Goal: Task Accomplishment & Management: Manage account settings

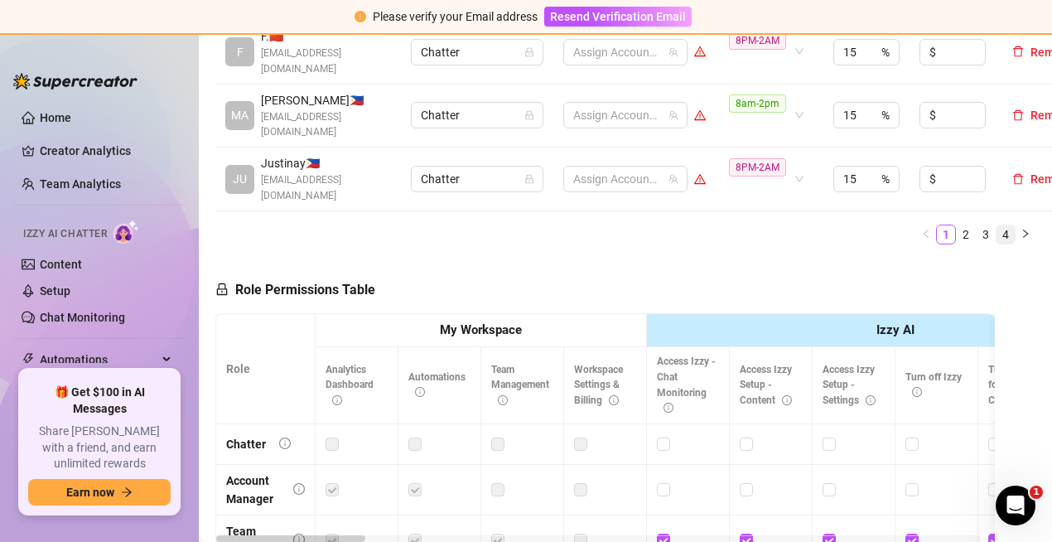
scroll to position [911, 0]
click at [976, 226] on link "3" at bounding box center [985, 235] width 18 height 18
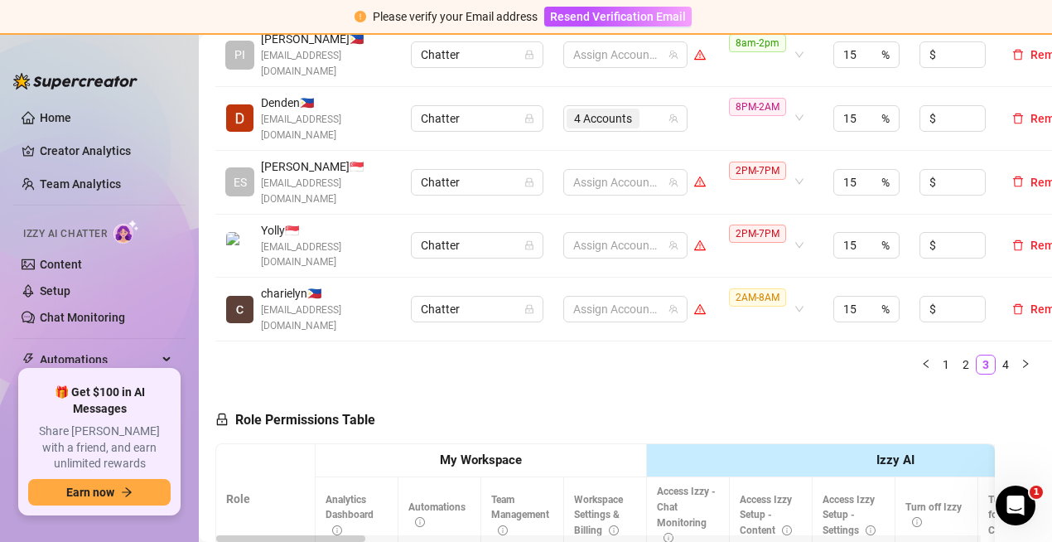
scroll to position [745, 0]
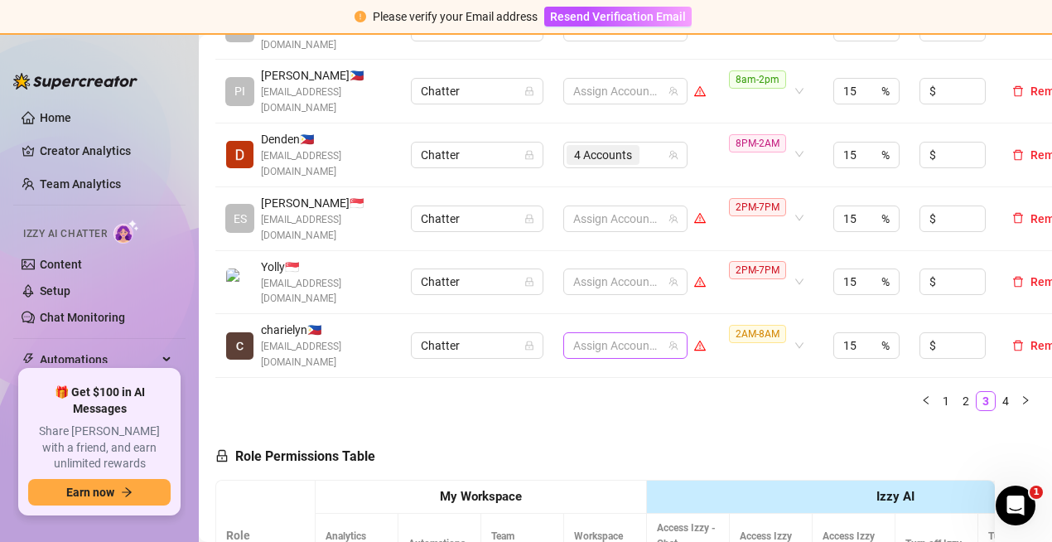
click at [589, 334] on div at bounding box center [616, 345] width 100 height 23
type input "jad"
drag, startPoint x: 597, startPoint y: 280, endPoint x: 602, endPoint y: 292, distance: 12.6
click at [597, 281] on span "Select tree node" at bounding box center [596, 278] width 13 height 13
type input "jade"
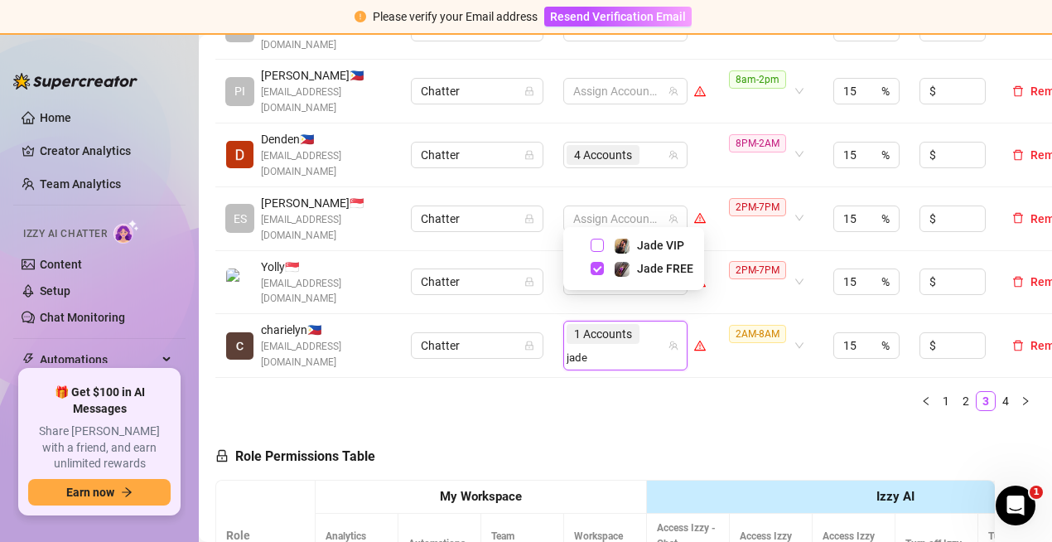
click at [597, 248] on span "Select tree node" at bounding box center [596, 245] width 13 height 13
type input "misstake"
click at [598, 273] on span "Select tree node" at bounding box center [596, 268] width 13 height 13
type input "angel"
click at [599, 268] on span "Select tree node" at bounding box center [596, 268] width 13 height 13
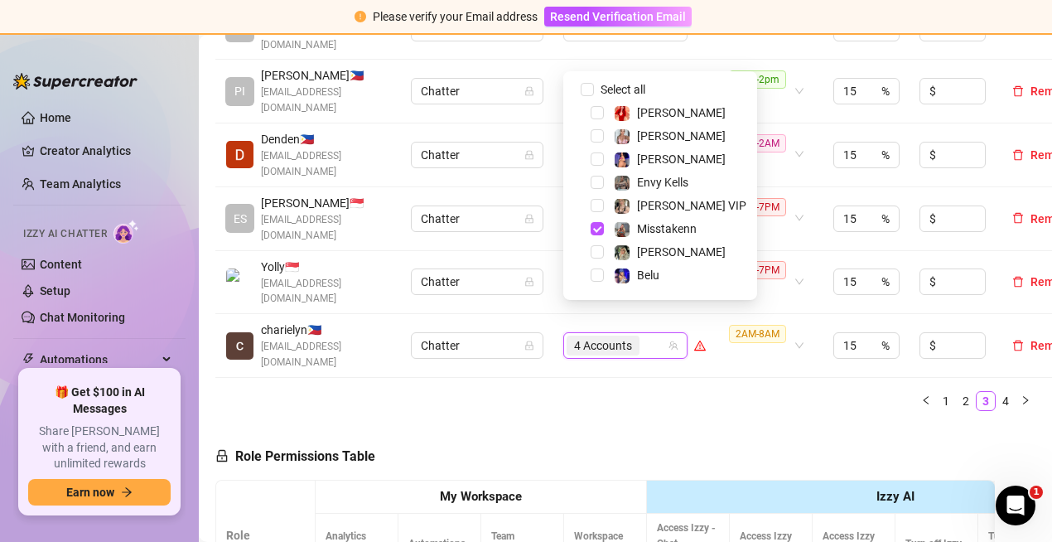
click at [763, 391] on ul "1 2 3 4" at bounding box center [625, 401] width 820 height 20
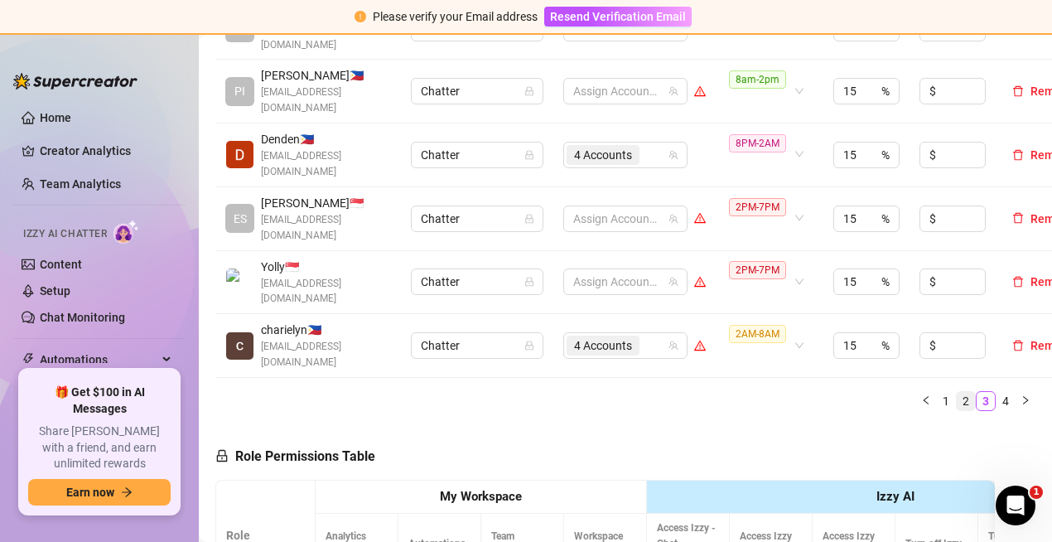
click at [956, 392] on link "2" at bounding box center [965, 401] width 18 height 18
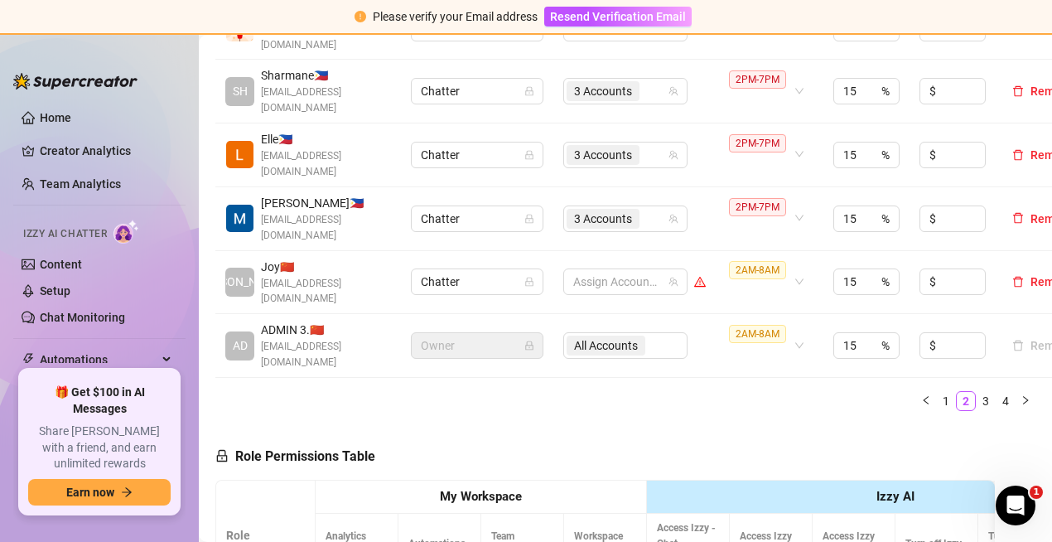
scroll to position [497, 0]
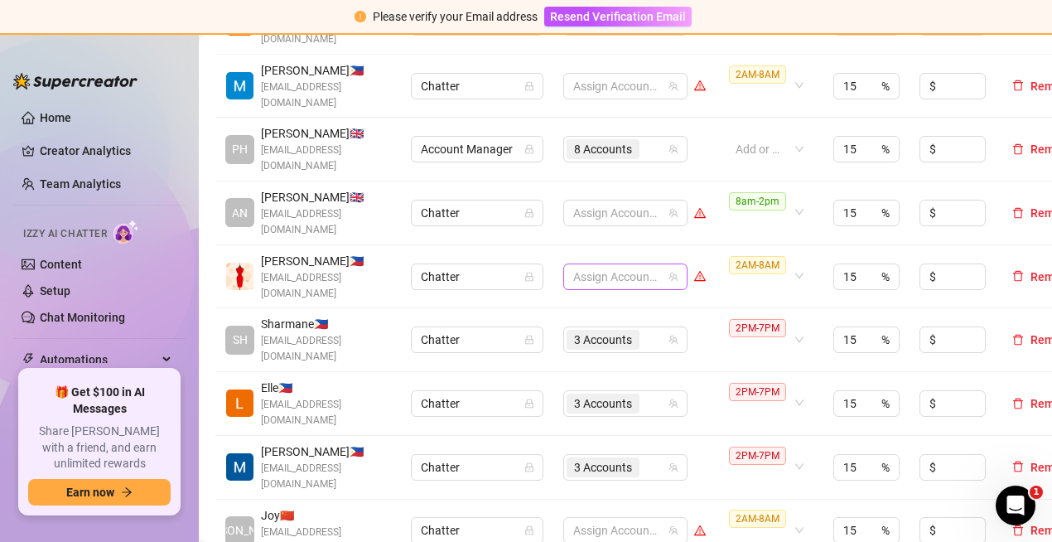
click at [637, 267] on div at bounding box center [616, 276] width 100 height 23
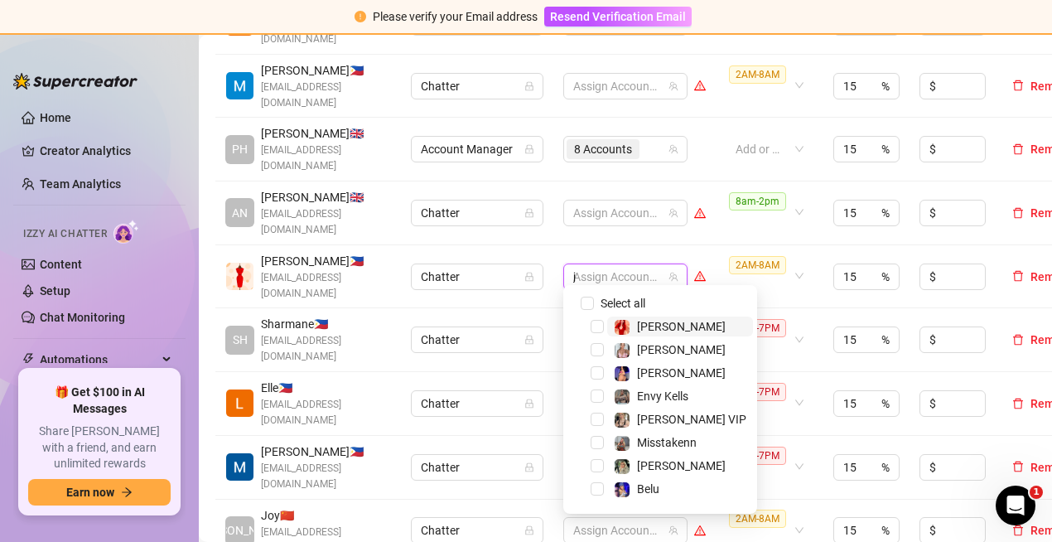
type input "je"
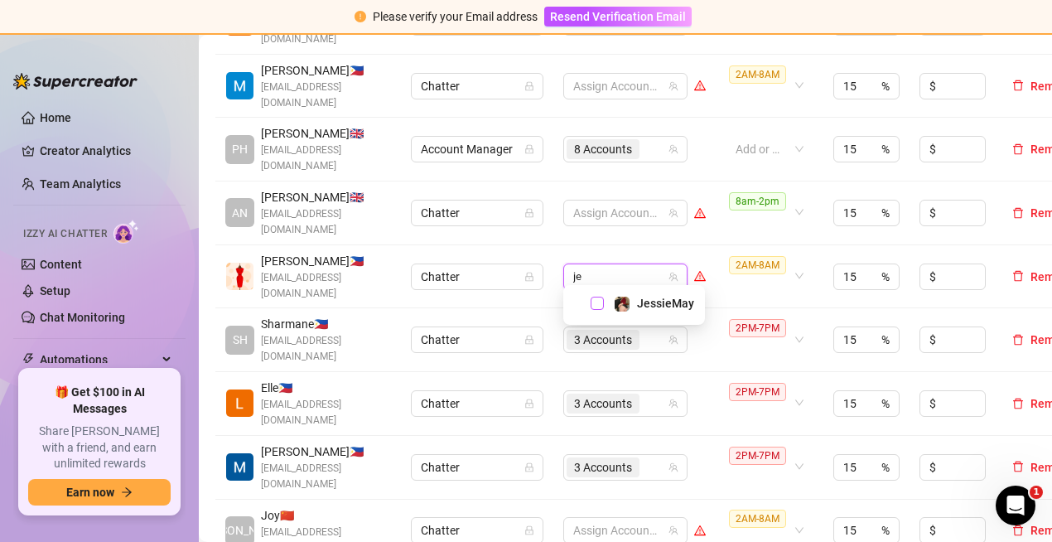
click at [600, 302] on span "Select tree node" at bounding box center [596, 302] width 13 height 13
type input "[PERSON_NAME]"
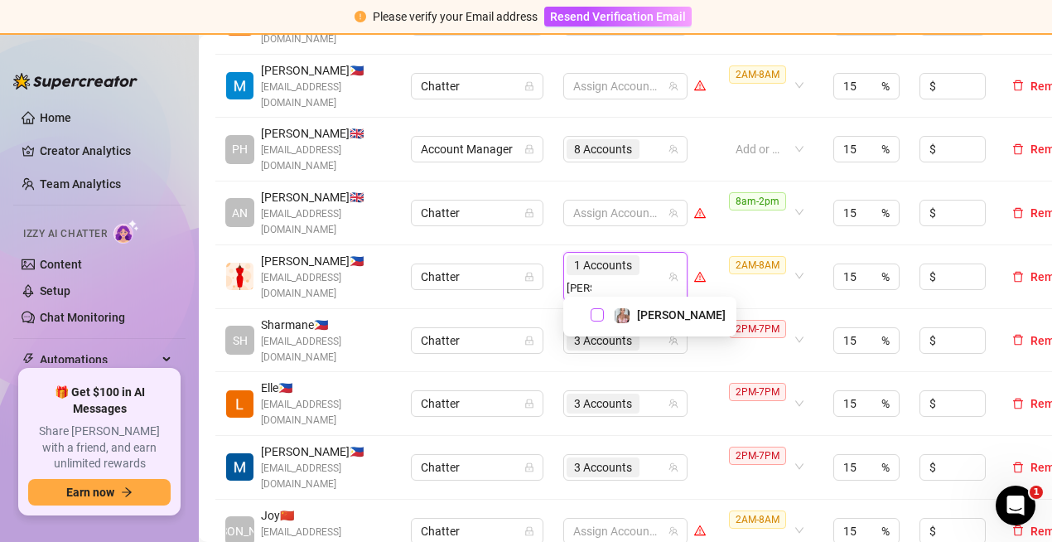
click at [602, 317] on span "Select tree node" at bounding box center [596, 314] width 13 height 13
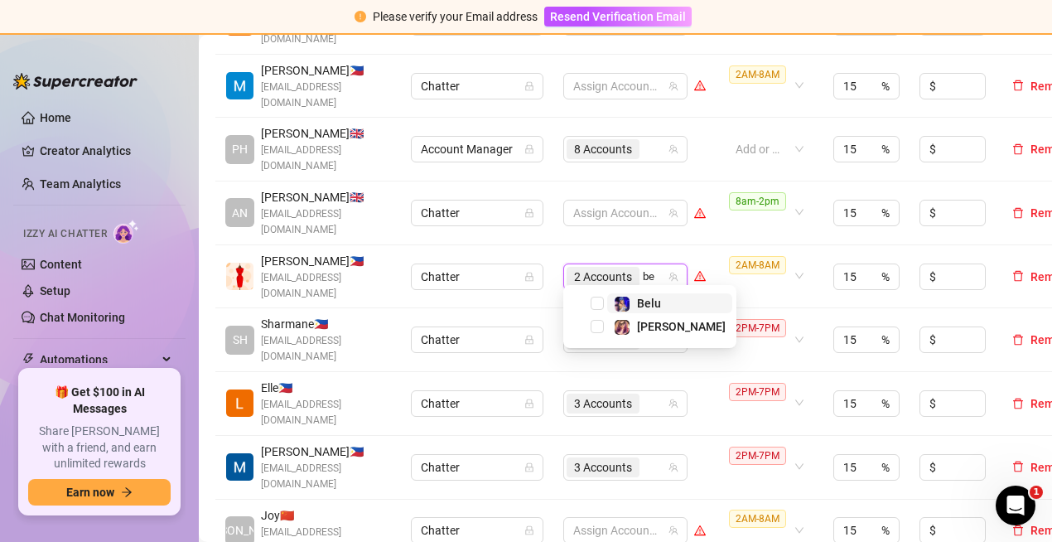
type input "bel"
click at [596, 306] on span "Select tree node" at bounding box center [596, 302] width 13 height 13
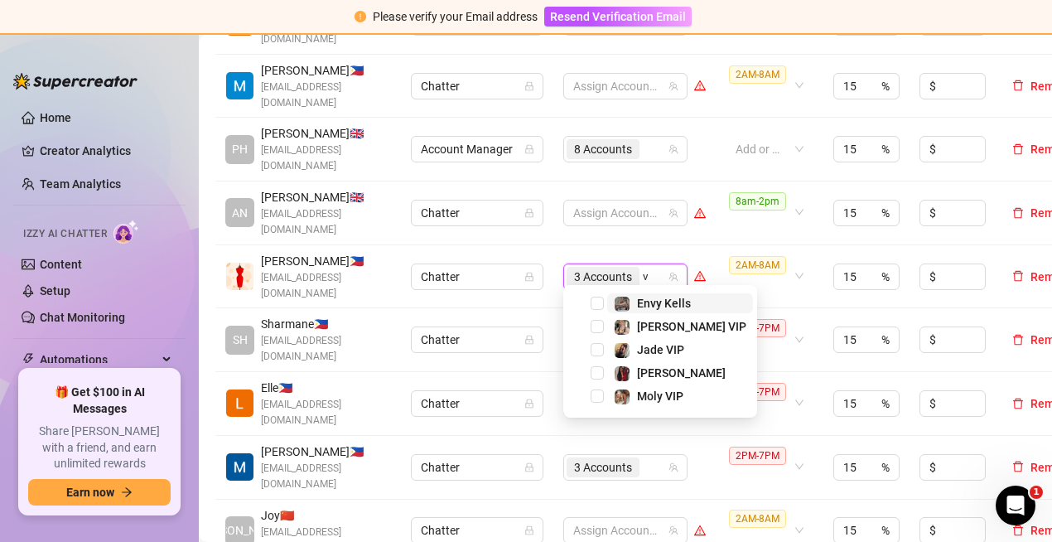
type input "va"
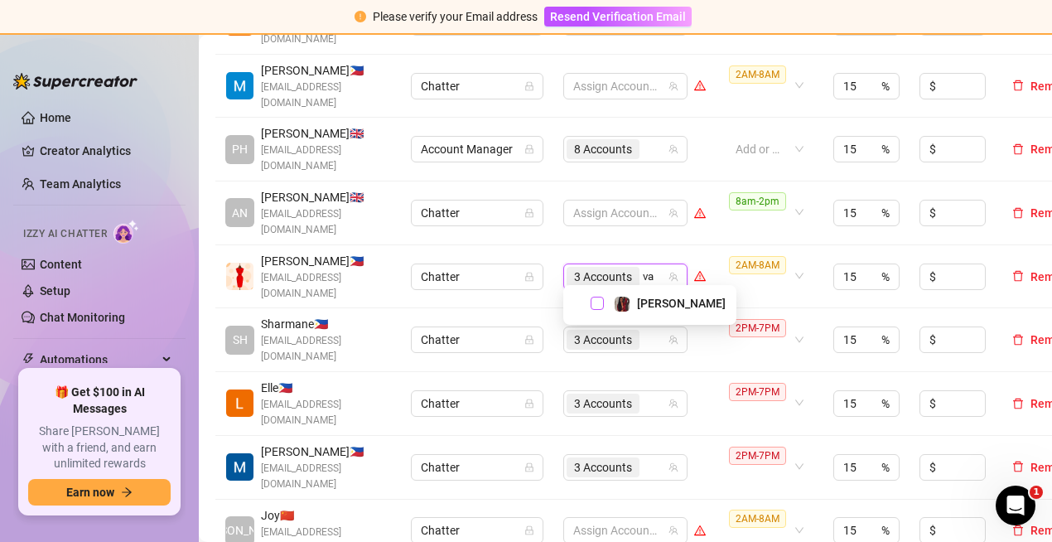
click at [602, 301] on span "Select tree node" at bounding box center [596, 302] width 13 height 13
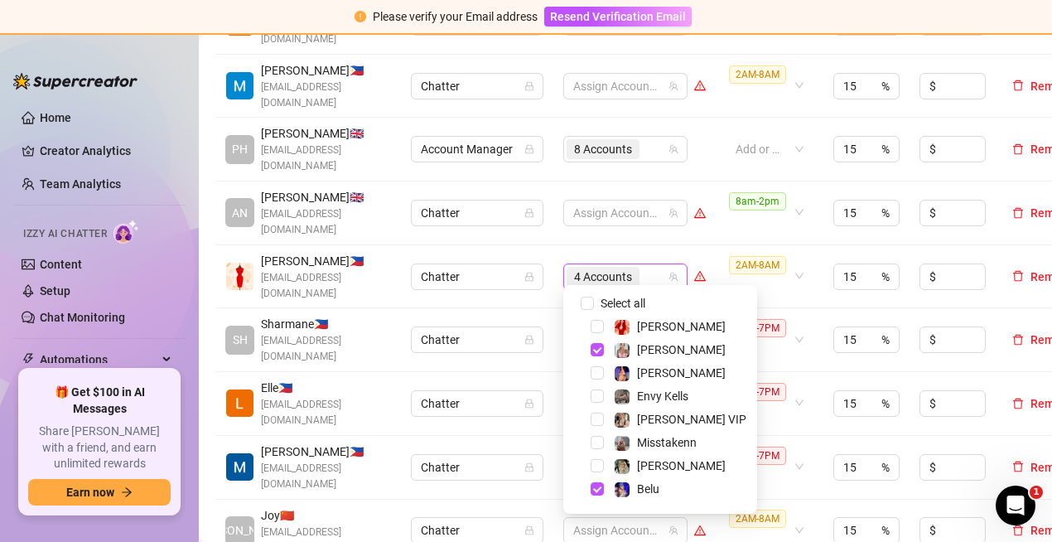
click at [700, 151] on td "8 Accounts" at bounding box center [634, 150] width 162 height 64
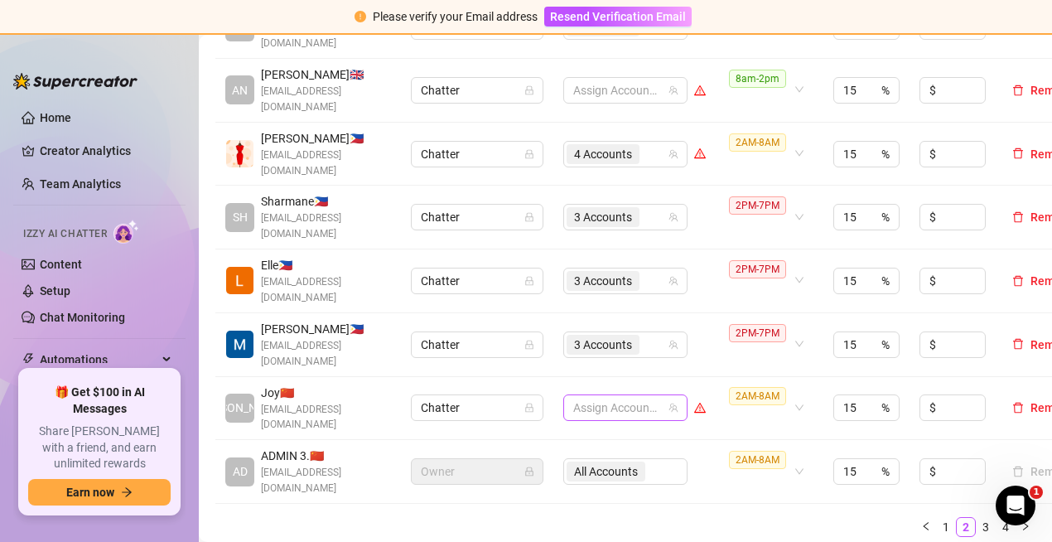
scroll to position [745, 0]
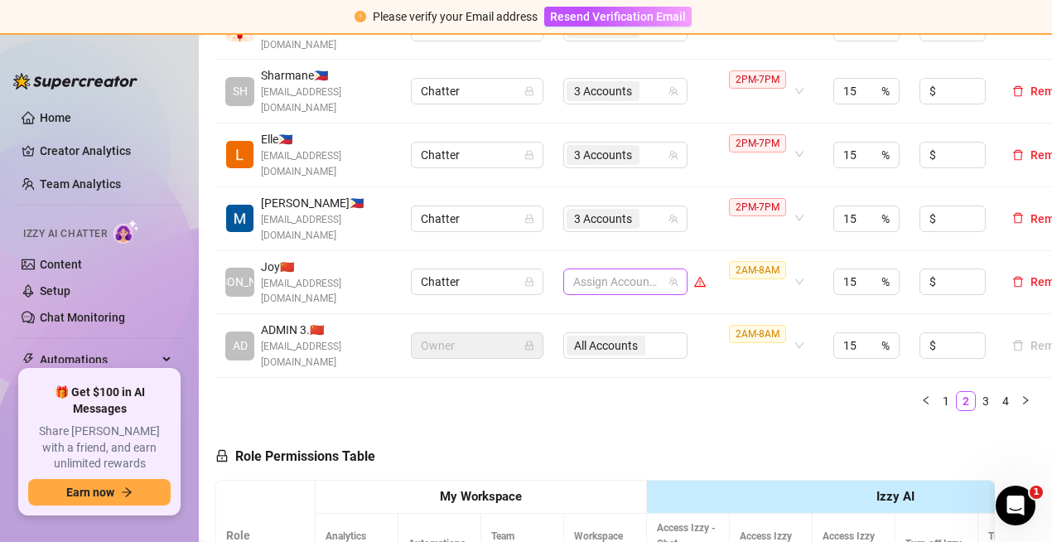
click at [583, 270] on div at bounding box center [616, 281] width 100 height 23
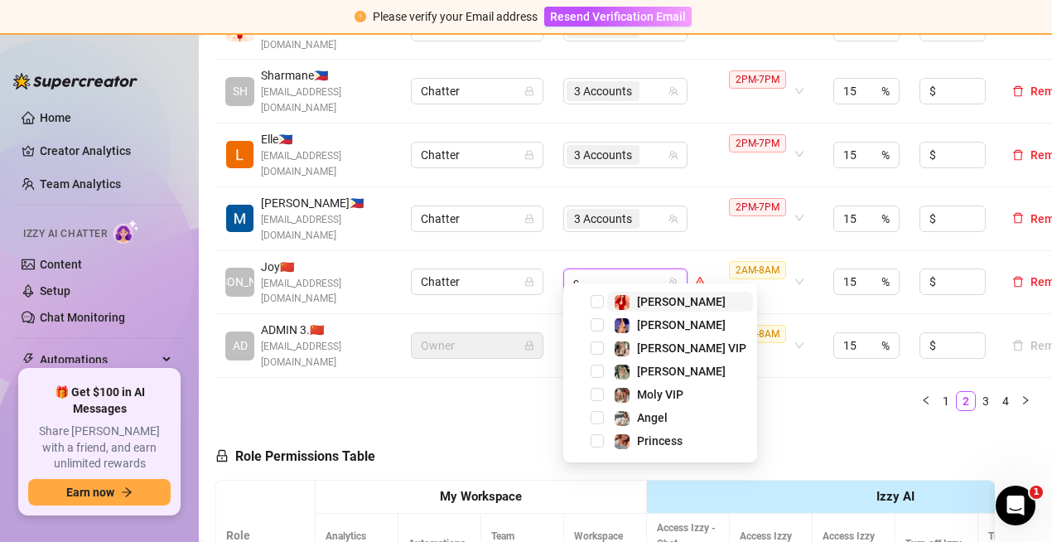
type input "ch"
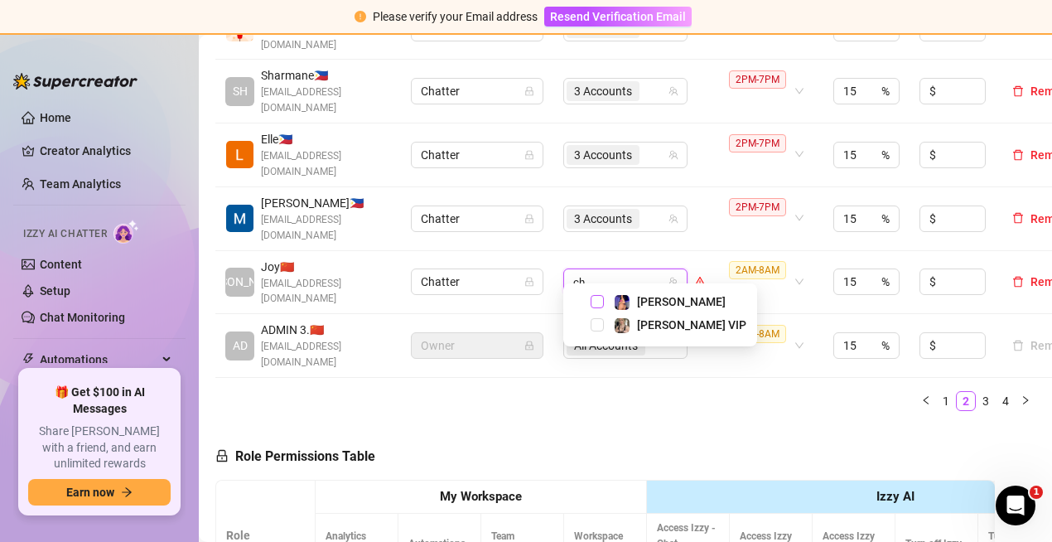
click at [596, 301] on span "Select tree node" at bounding box center [596, 301] width 13 height 13
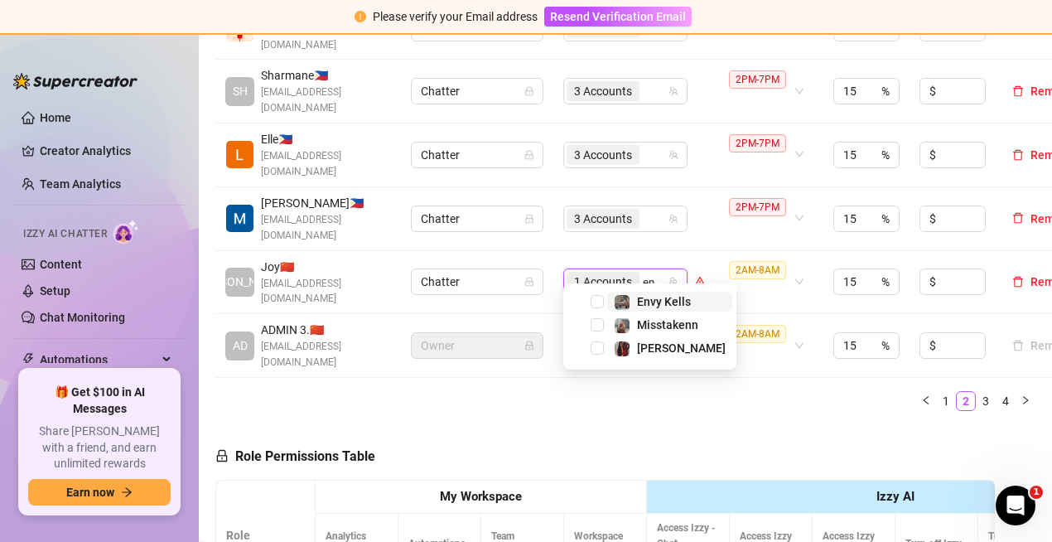
type input "env"
click at [596, 301] on span "Select tree node" at bounding box center [596, 301] width 13 height 13
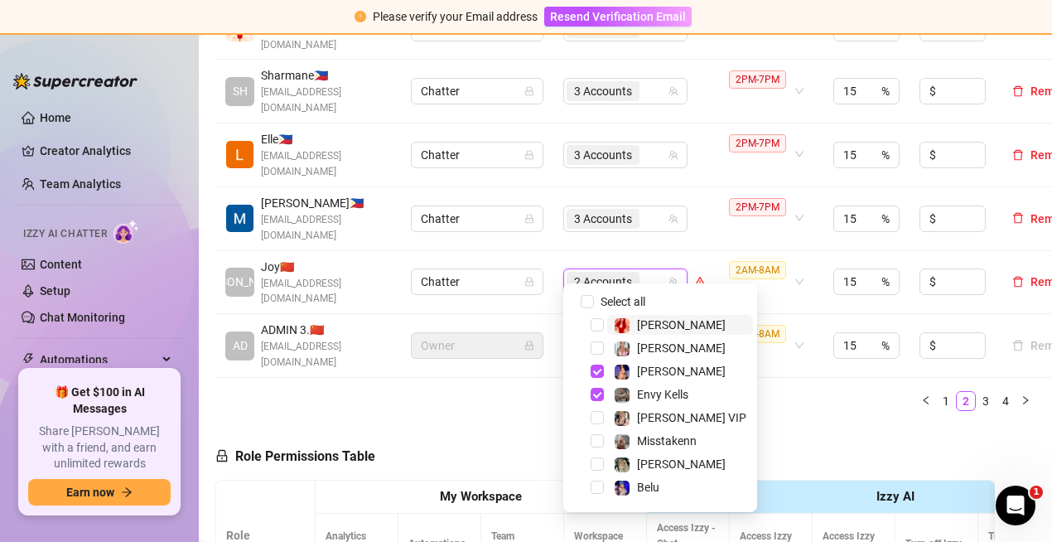
click at [773, 403] on div "Name Role Configure Permissions Creator accounts Tags Commission (%) Hourly rat…" at bounding box center [625, 58] width 820 height 732
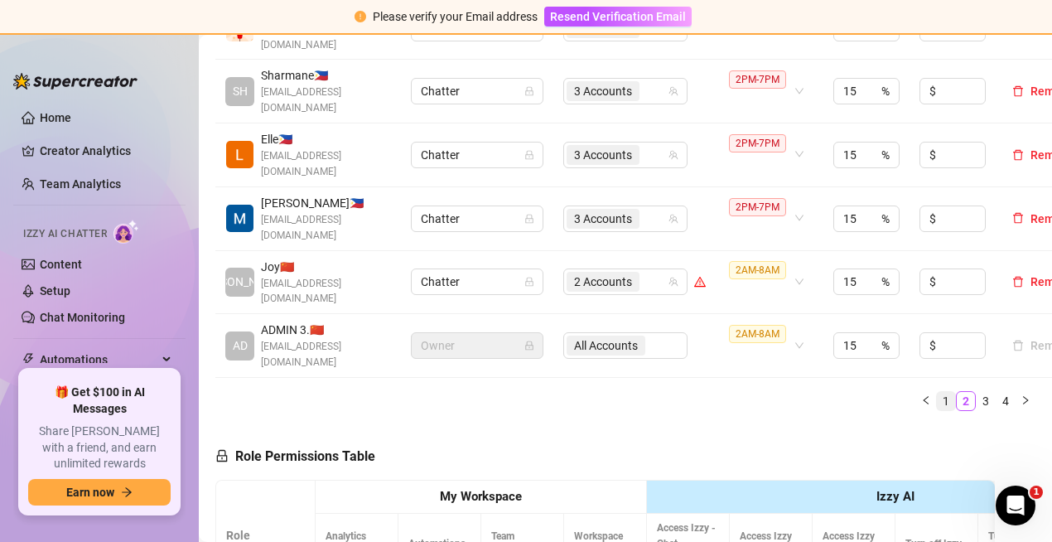
click at [937, 392] on link "1" at bounding box center [946, 401] width 18 height 18
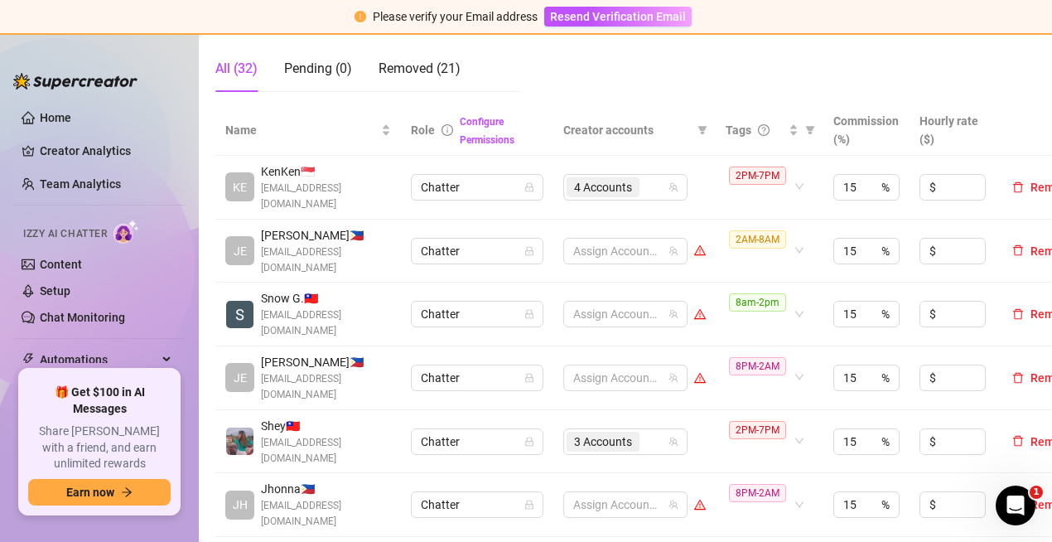
scroll to position [331, 0]
click at [629, 256] on div at bounding box center [616, 251] width 100 height 23
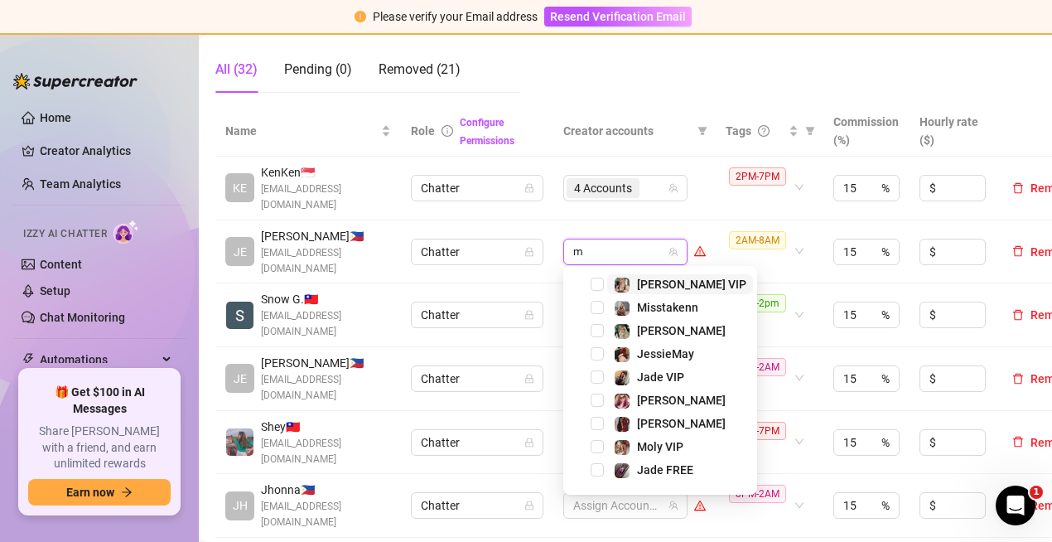
type input "mo"
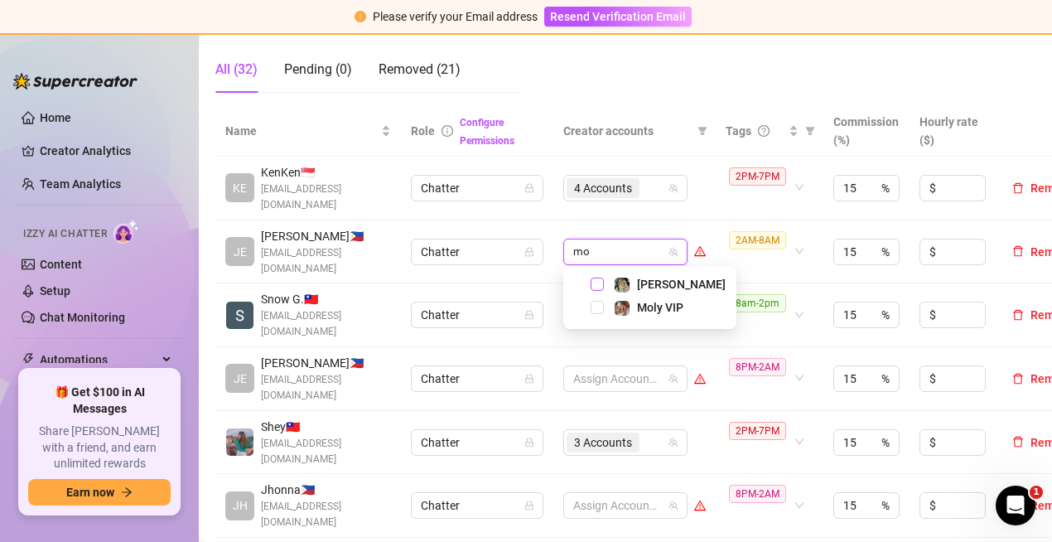
click at [600, 284] on span "Select tree node" at bounding box center [596, 283] width 13 height 13
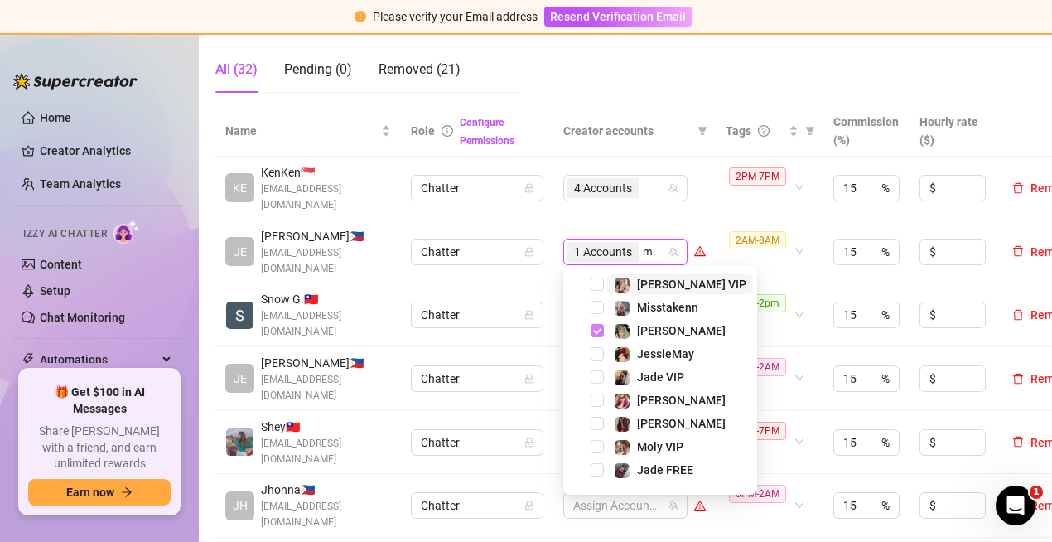
type input "mo"
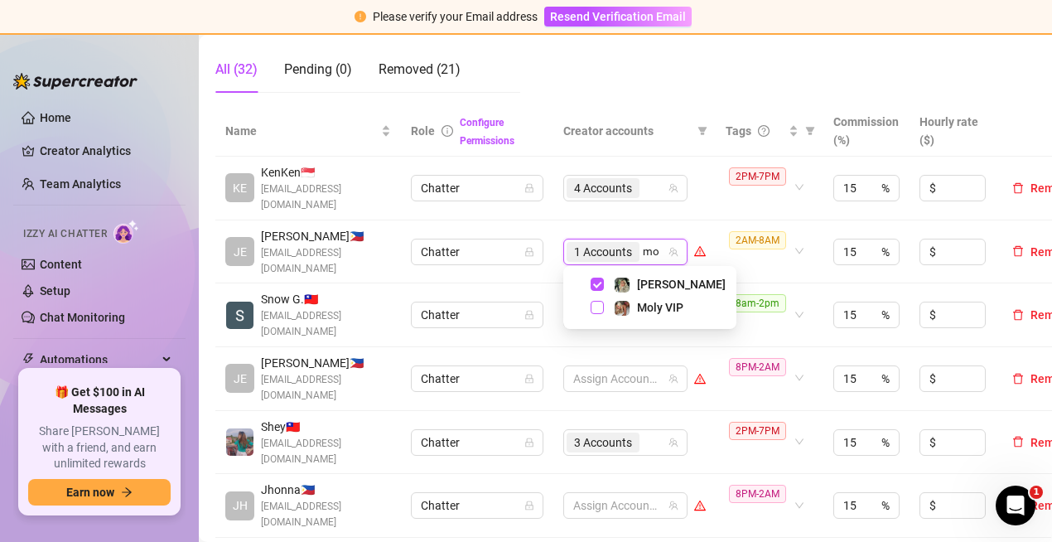
click at [600, 303] on span "Select tree node" at bounding box center [596, 307] width 13 height 13
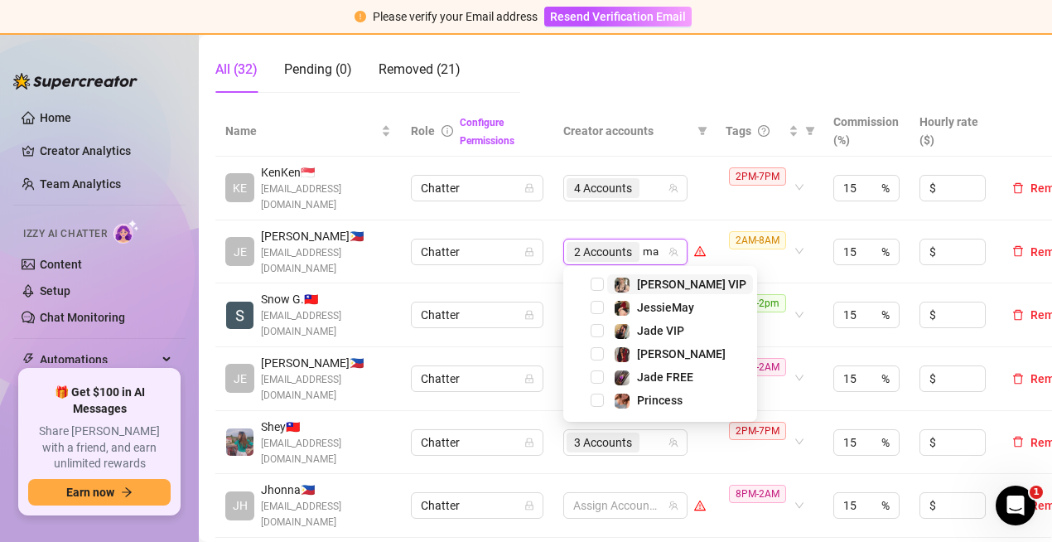
type input "mar"
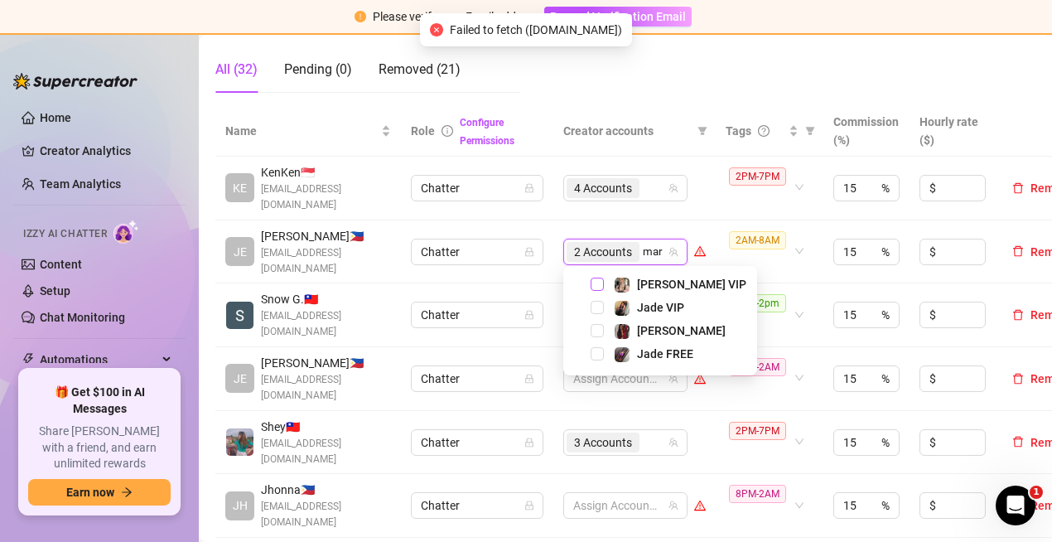
click at [600, 282] on span "Select tree node" at bounding box center [596, 283] width 13 height 13
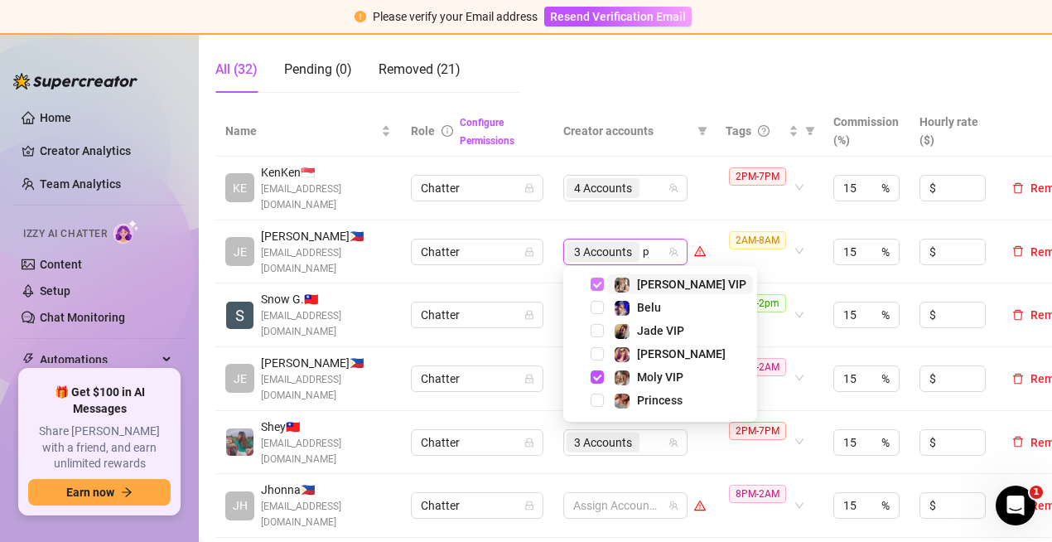
type input "ph"
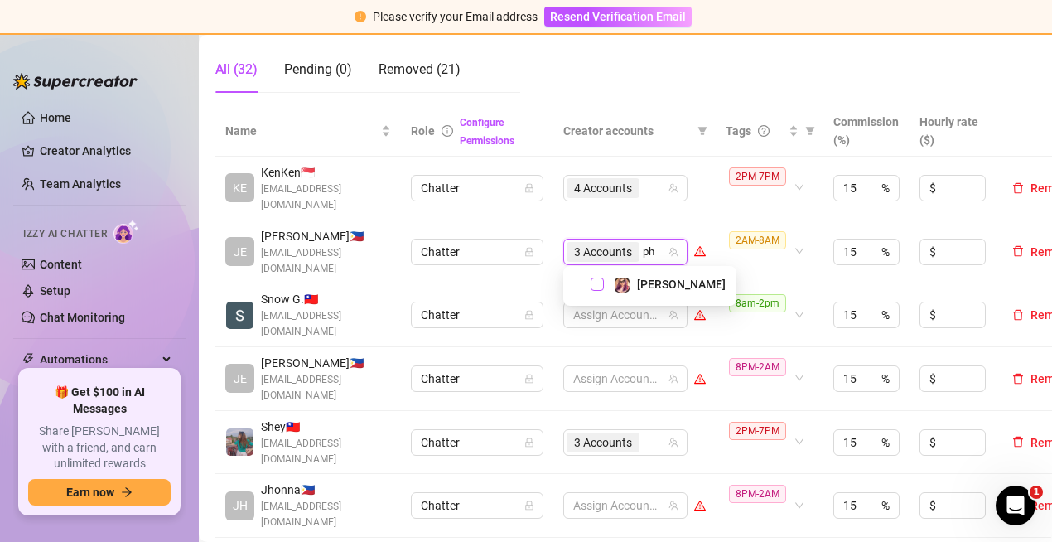
click at [600, 283] on span "Select tree node" at bounding box center [596, 283] width 13 height 13
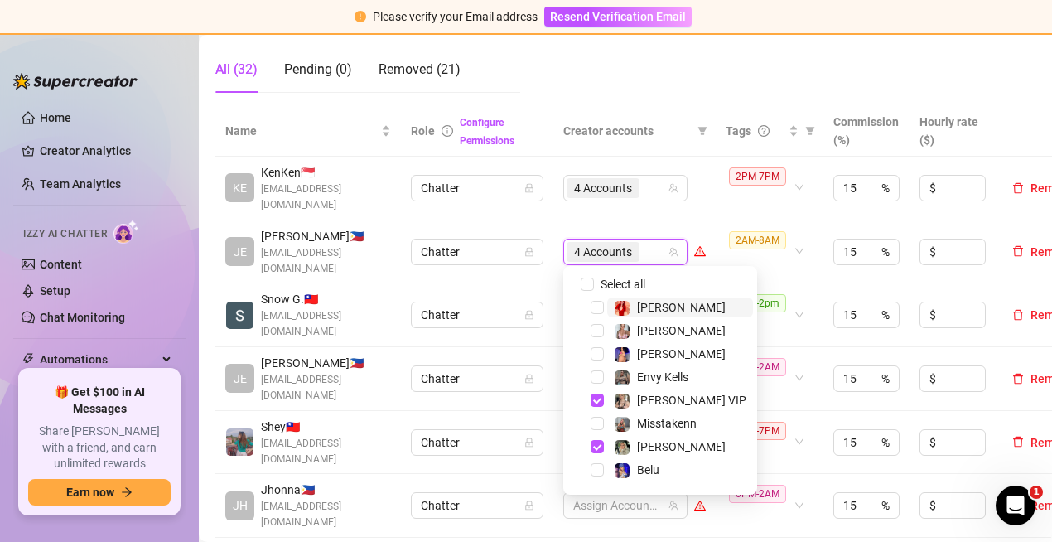
drag, startPoint x: 699, startPoint y: 100, endPoint x: 725, endPoint y: 537, distance: 437.2
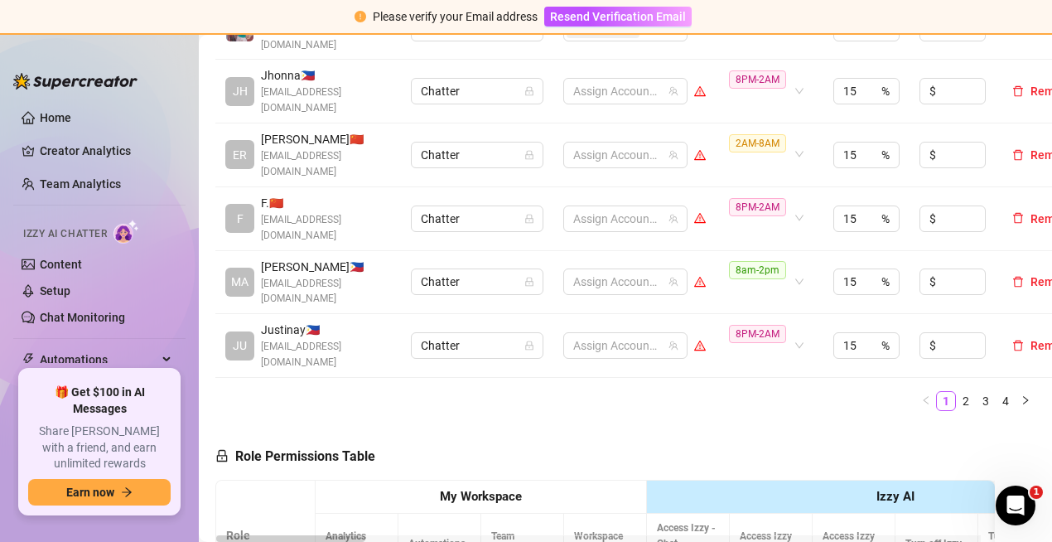
scroll to position [911, 0]
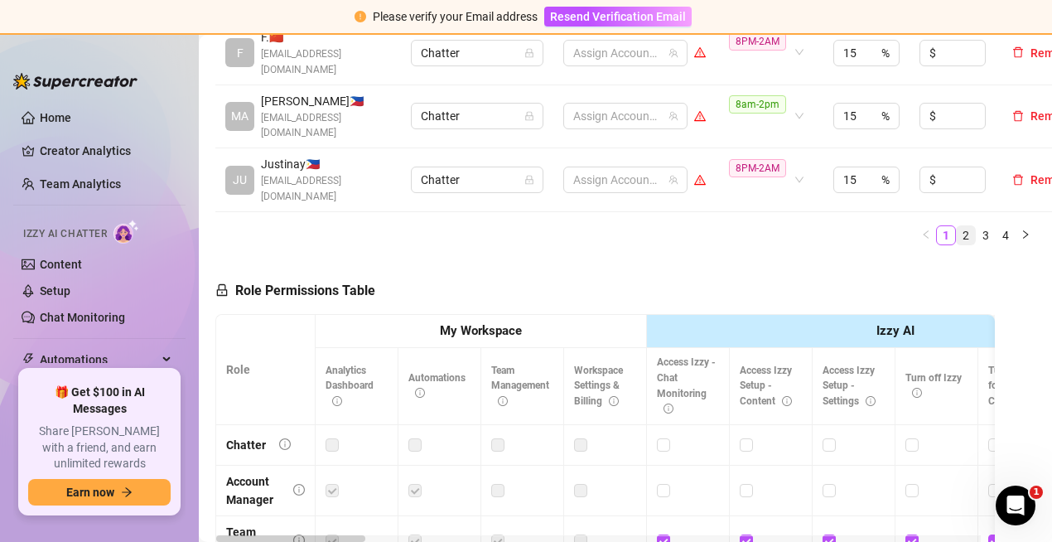
click at [956, 226] on link "2" at bounding box center [965, 235] width 18 height 18
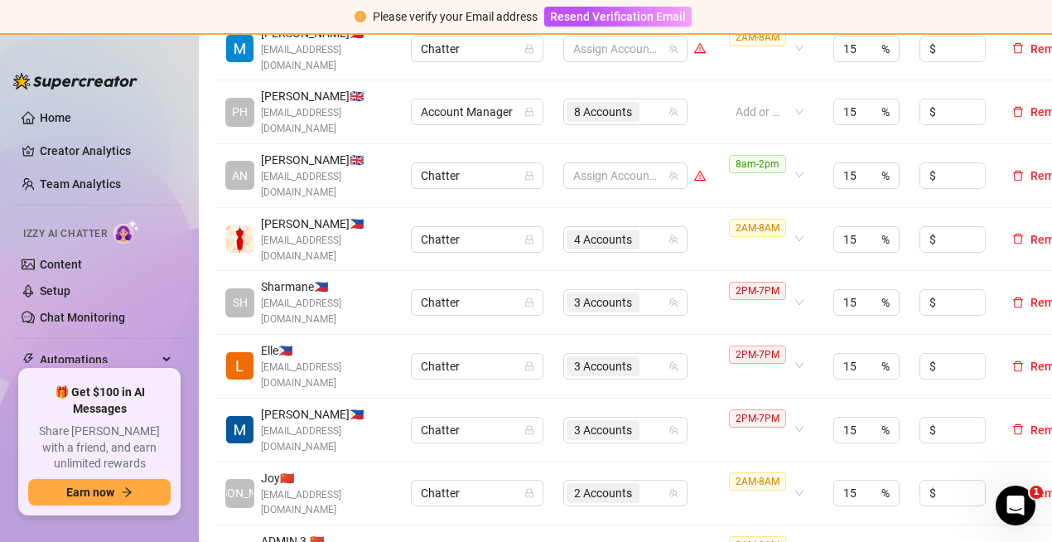
scroll to position [497, 0]
